Goal: Transaction & Acquisition: Download file/media

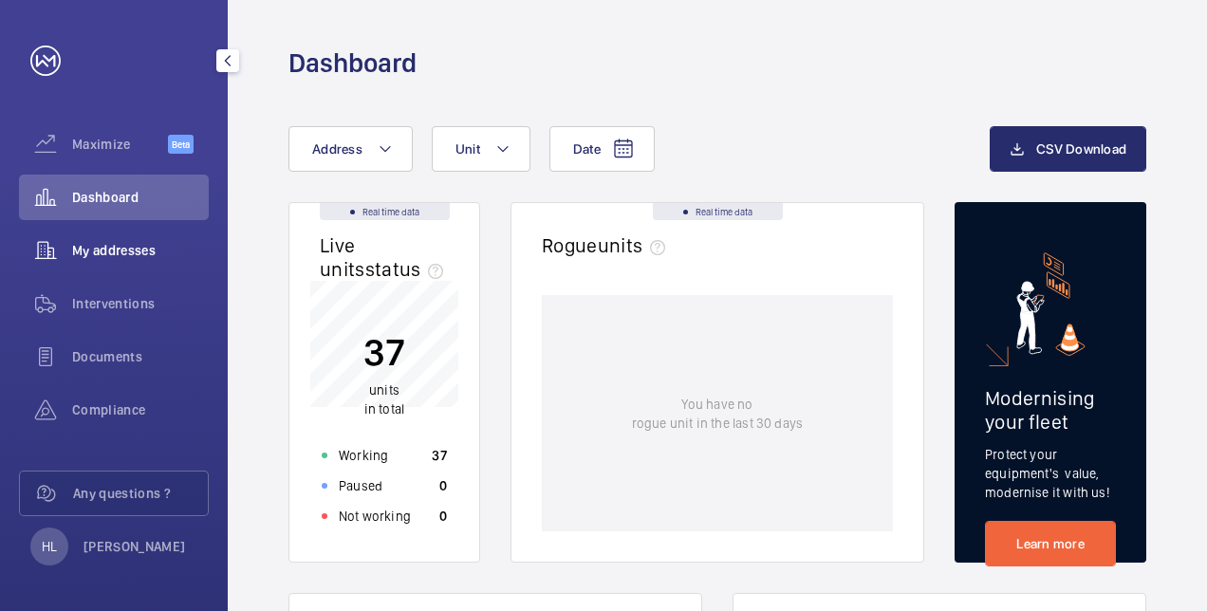
click at [148, 241] on span "My addresses" at bounding box center [140, 250] width 137 height 19
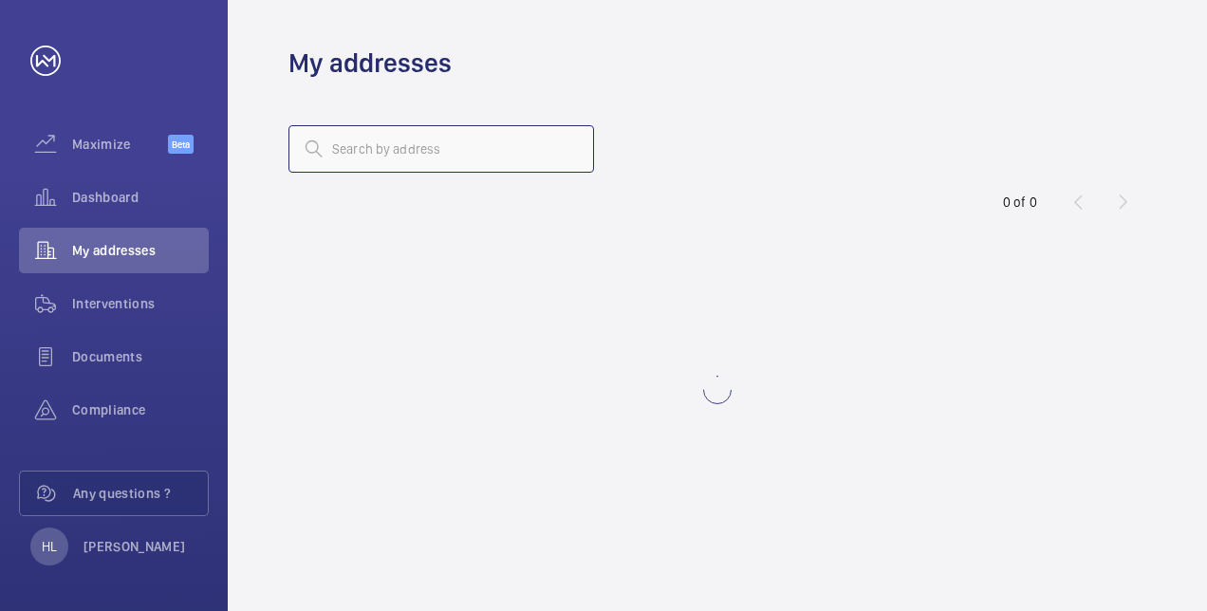
click at [380, 140] on input "text" at bounding box center [441, 148] width 306 height 47
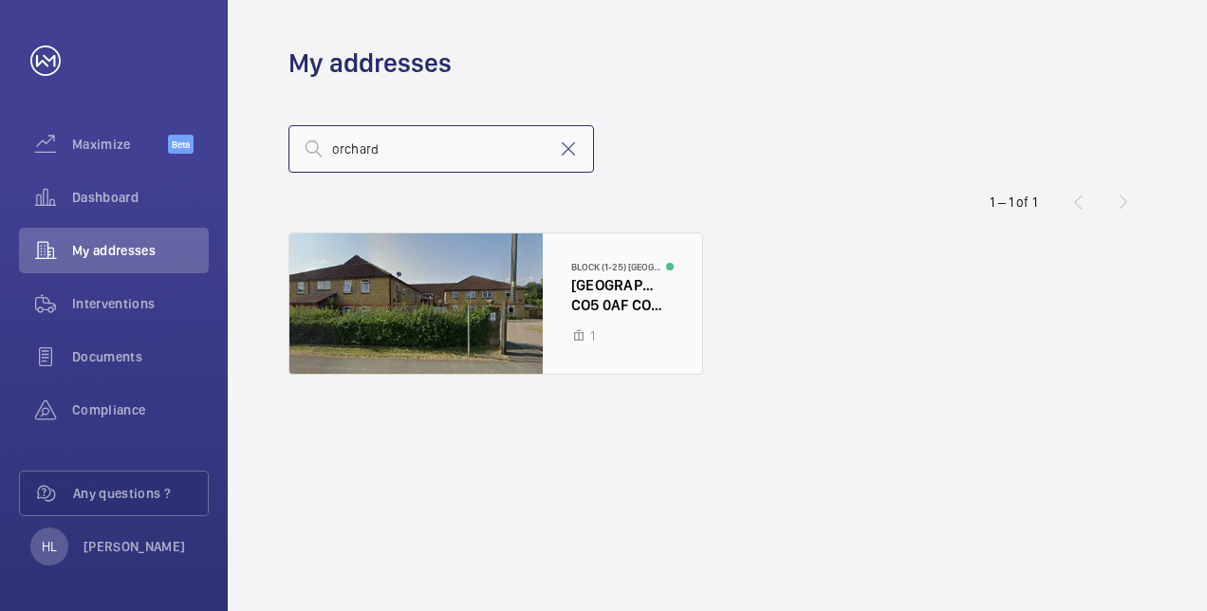
type input "orchard"
click at [373, 277] on div at bounding box center [495, 303] width 413 height 140
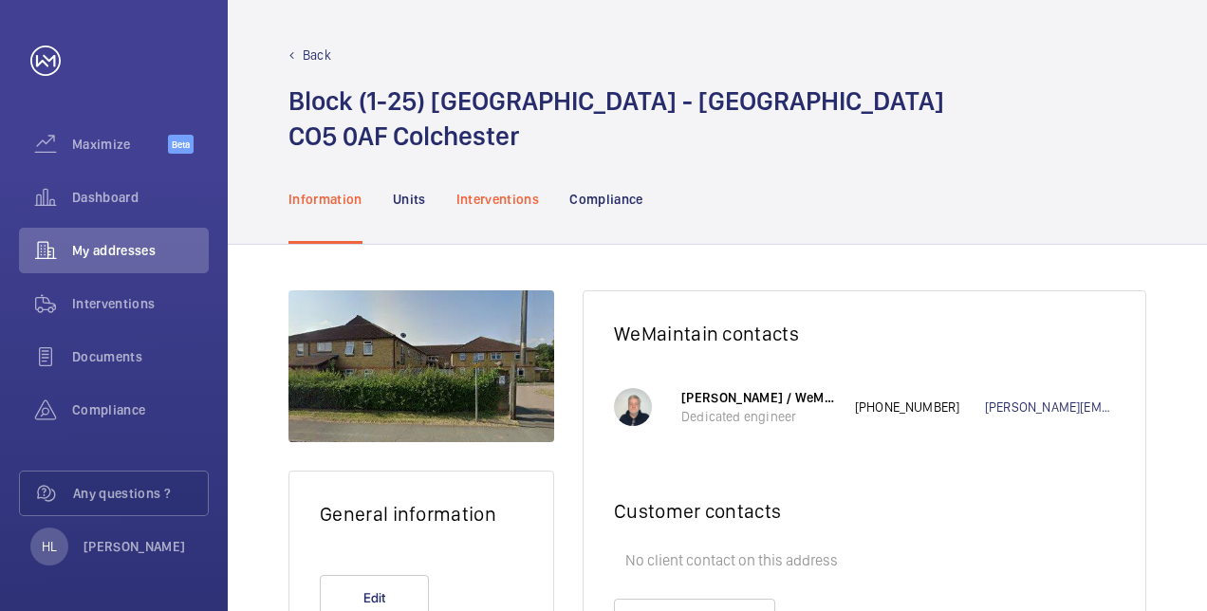
click at [503, 201] on p "Interventions" at bounding box center [498, 199] width 84 height 19
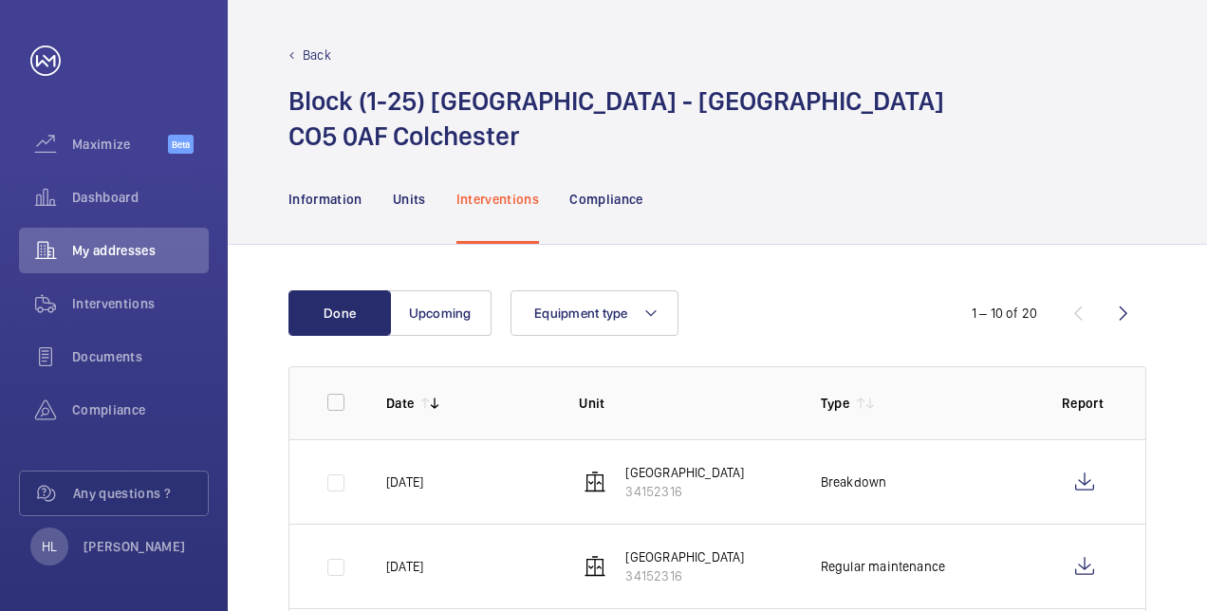
click at [638, 474] on p "[GEOGRAPHIC_DATA]" at bounding box center [684, 472] width 119 height 19
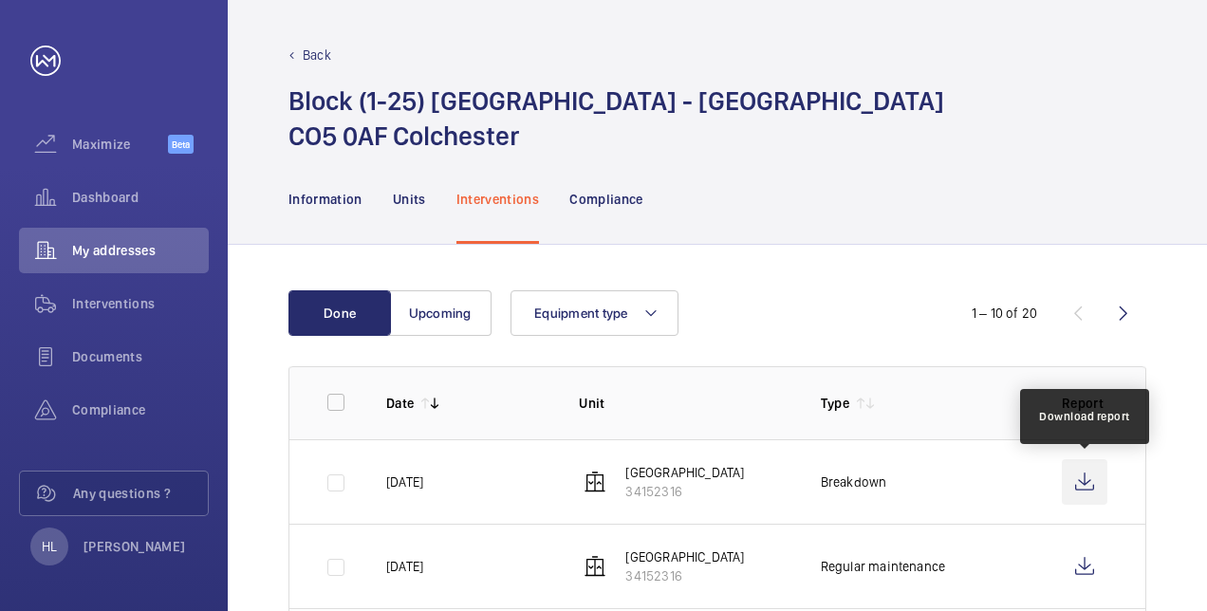
click at [1089, 480] on wm-front-icon-button at bounding box center [1085, 482] width 46 height 46
